Goal: Navigation & Orientation: Go to known website

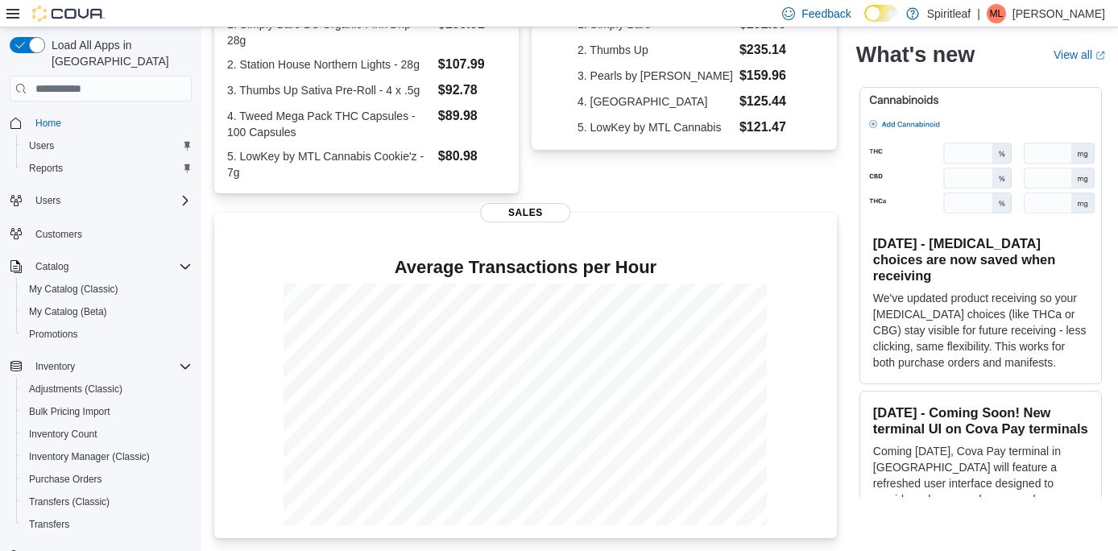
scroll to position [399, 0]
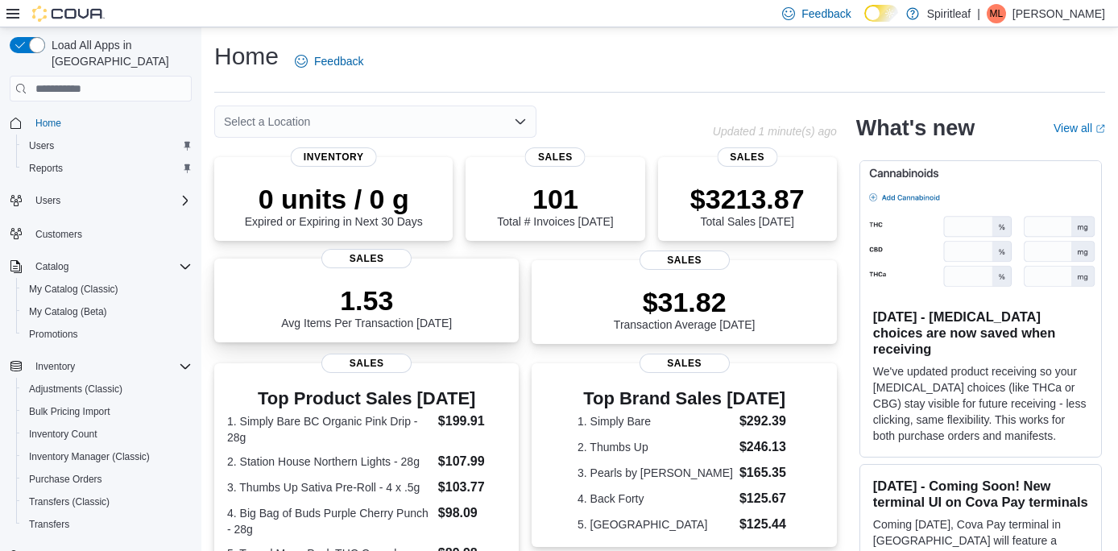
scroll to position [399, 0]
